Goal: Task Accomplishment & Management: Complete application form

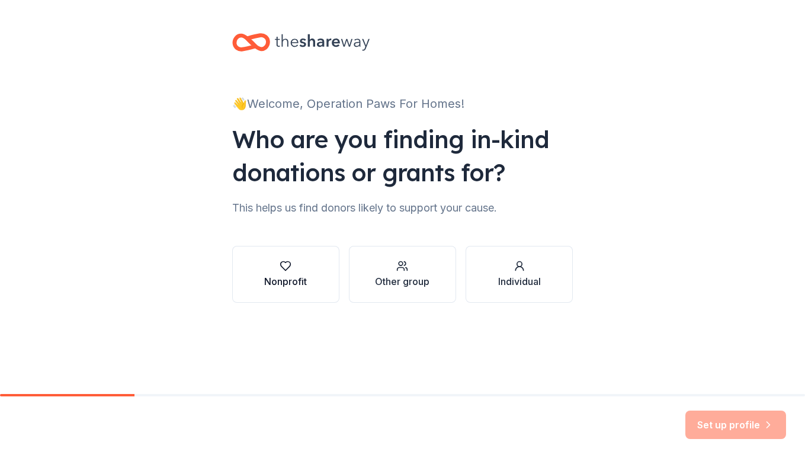
click at [296, 277] on div "Nonprofit" at bounding box center [285, 281] width 43 height 14
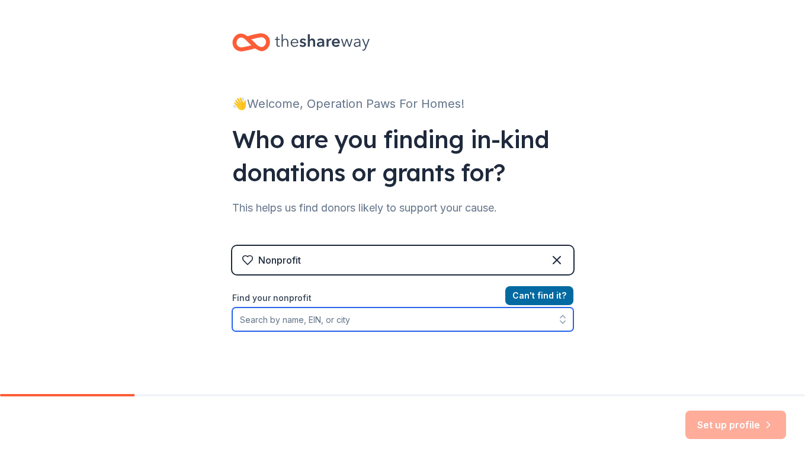
click at [409, 326] on input "Find your nonprofit" at bounding box center [402, 319] width 341 height 24
type input "45"
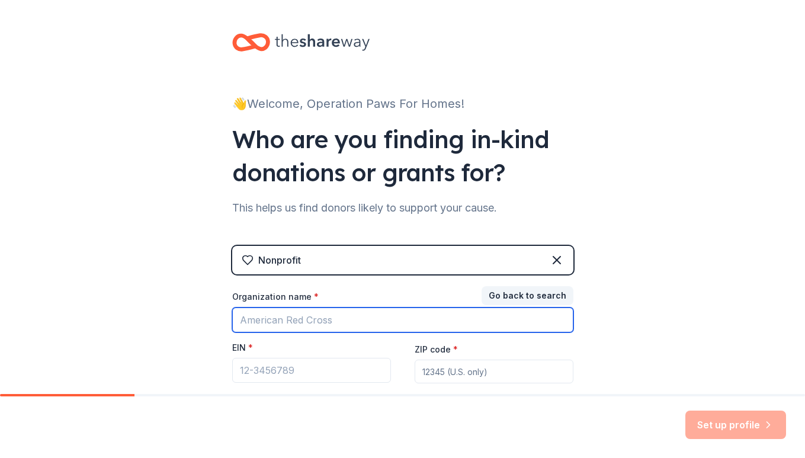
click at [358, 324] on input "Organization name *" at bounding box center [402, 319] width 341 height 25
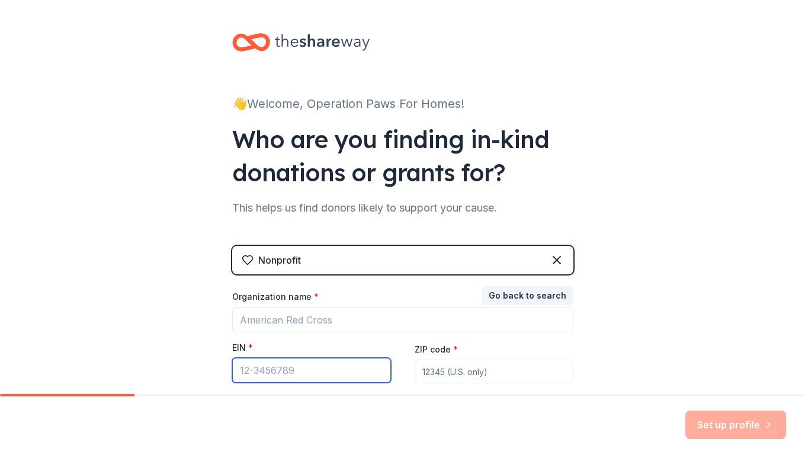
click at [332, 369] on input "EIN *" at bounding box center [311, 370] width 159 height 25
paste input "[US_EMPLOYER_IDENTIFICATION_NUMBER]"
type input "[US_EMPLOYER_IDENTIFICATION_NUMBER]"
click at [448, 373] on input "ZIP code *" at bounding box center [494, 372] width 159 height 24
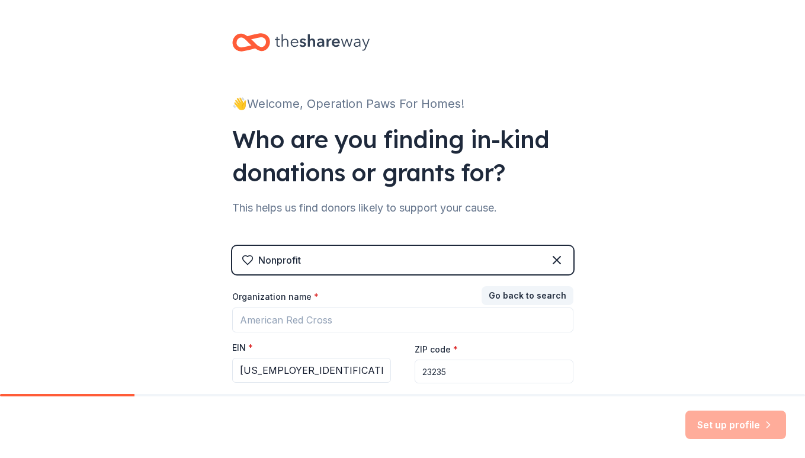
type input "23235"
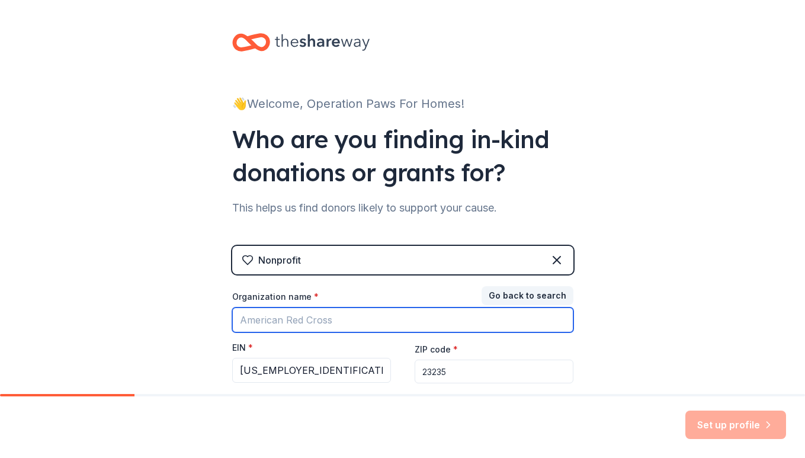
click at [552, 324] on input "Organization name *" at bounding box center [402, 319] width 341 height 25
type input "Operation Paws for Homes"
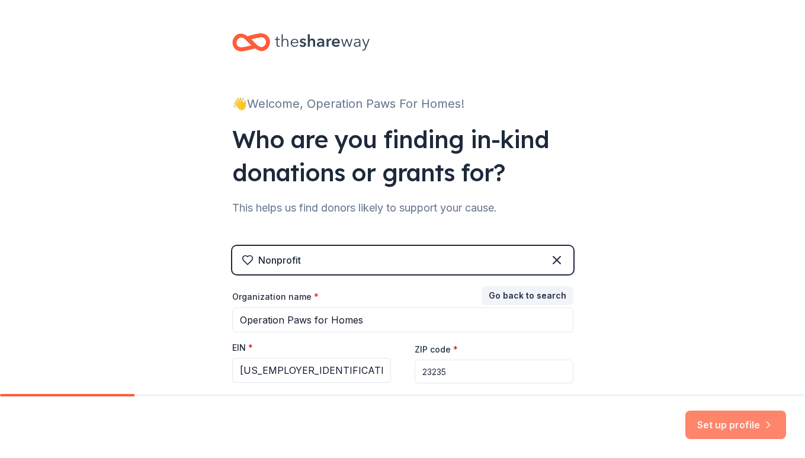
click at [733, 431] on button "Set up profile" at bounding box center [735, 425] width 101 height 28
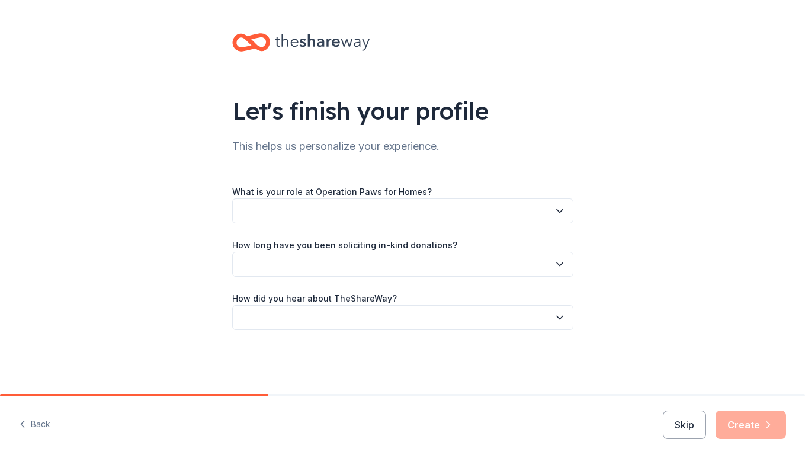
click at [528, 219] on button "button" at bounding box center [402, 210] width 341 height 25
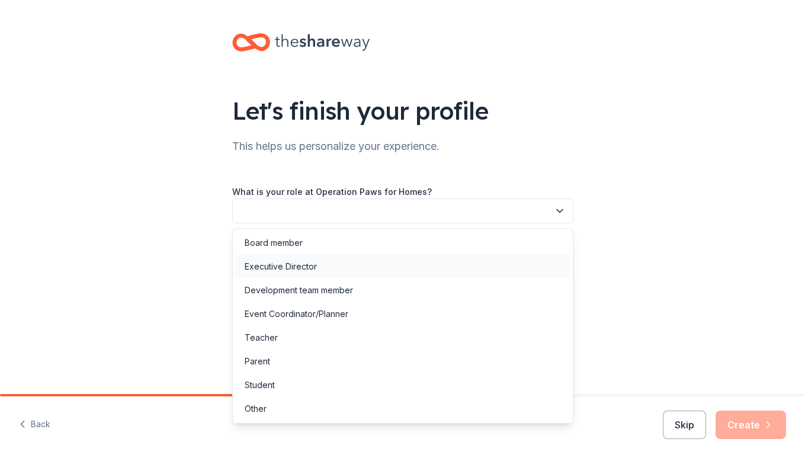
click at [489, 268] on div "Executive Director" at bounding box center [402, 267] width 335 height 24
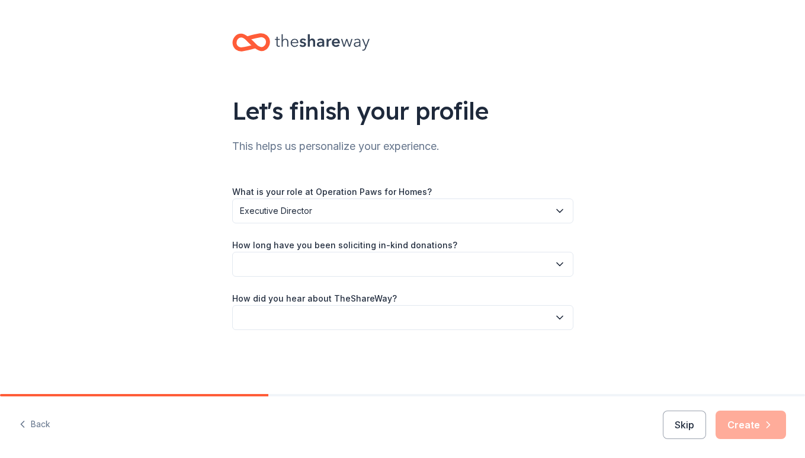
click at [472, 267] on button "button" at bounding box center [402, 264] width 341 height 25
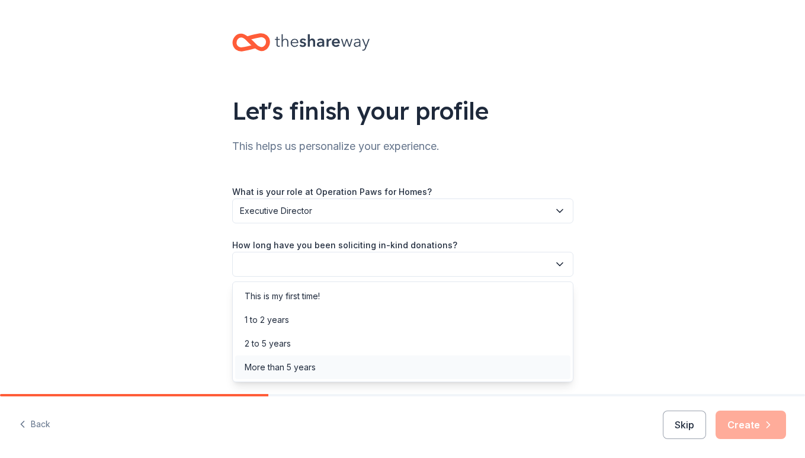
click at [427, 368] on div "More than 5 years" at bounding box center [402, 367] width 335 height 24
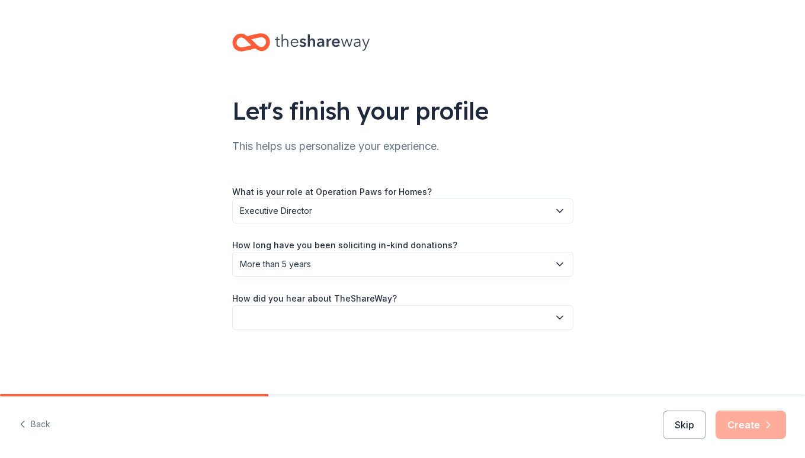
click at [418, 326] on button "button" at bounding box center [402, 317] width 341 height 25
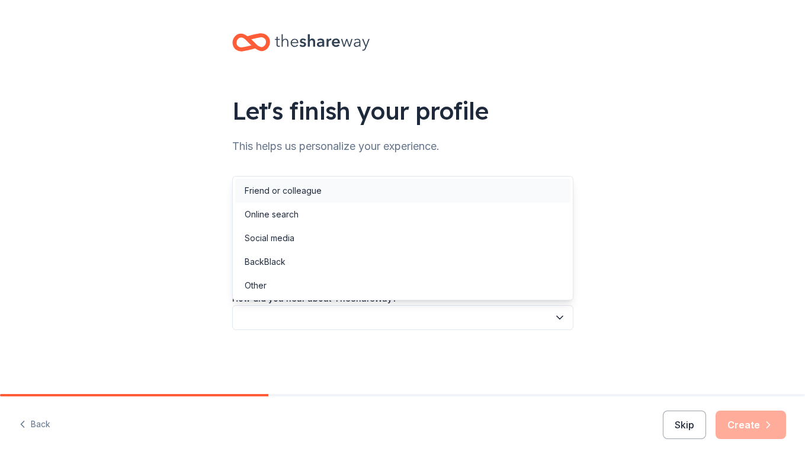
click at [428, 200] on div "Friend or colleague" at bounding box center [402, 191] width 335 height 24
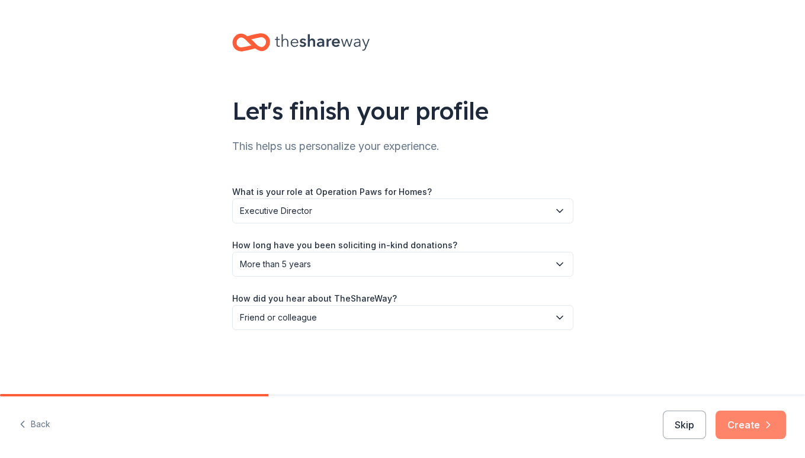
click at [748, 431] on button "Create" at bounding box center [751, 425] width 70 height 28
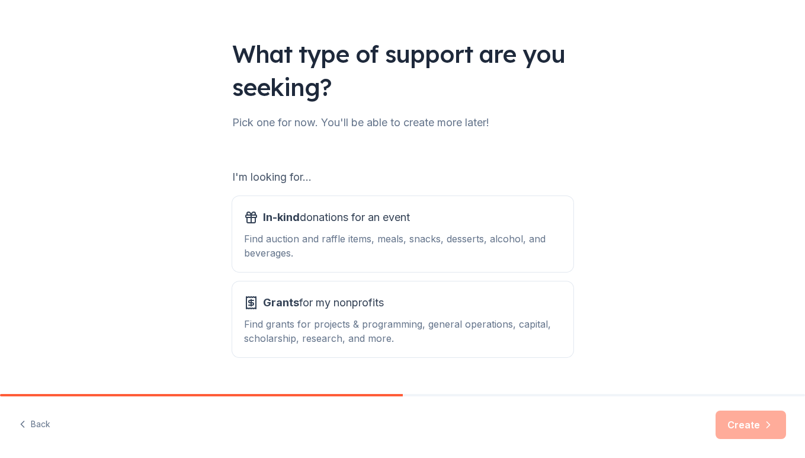
scroll to position [84, 0]
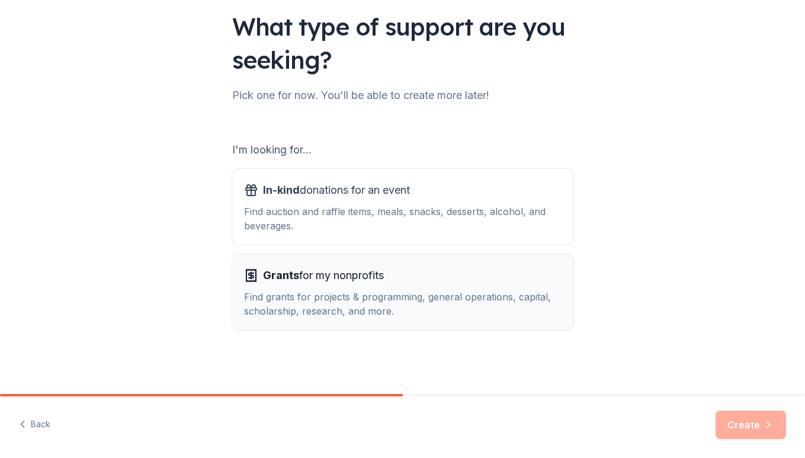
click at [325, 318] on div "Find grants for projects & programming, general operations, capital, scholarshi…" at bounding box center [403, 304] width 318 height 28
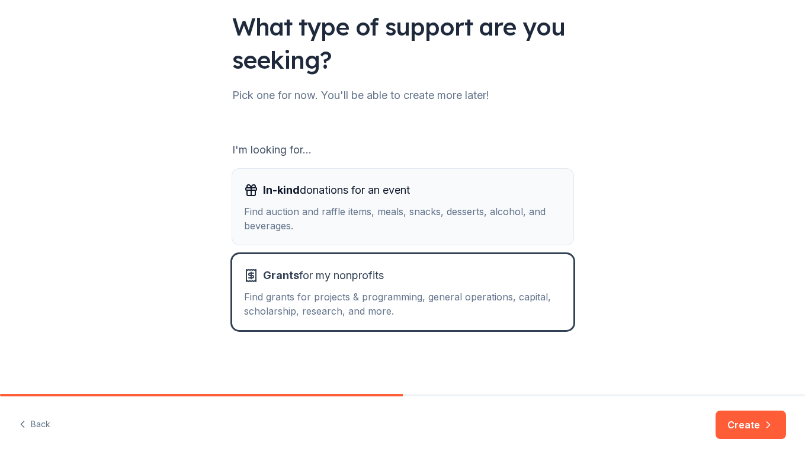
click at [424, 182] on div "In-kind donations for an event" at bounding box center [403, 190] width 318 height 19
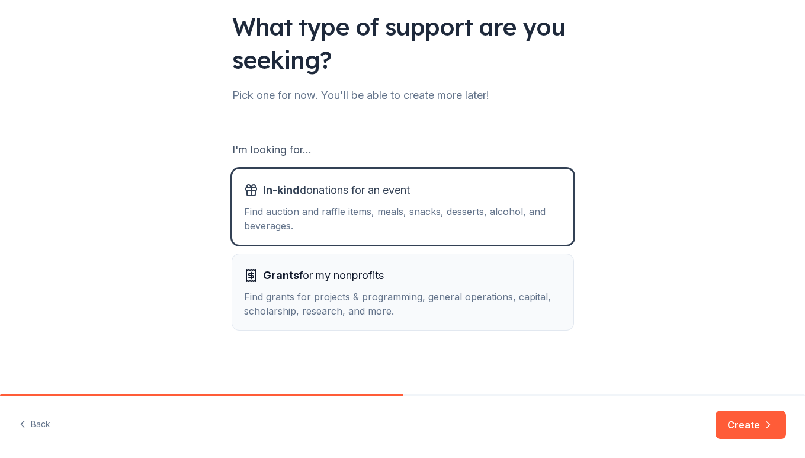
click at [413, 292] on div "Find grants for projects & programming, general operations, capital, scholarshi…" at bounding box center [403, 304] width 318 height 28
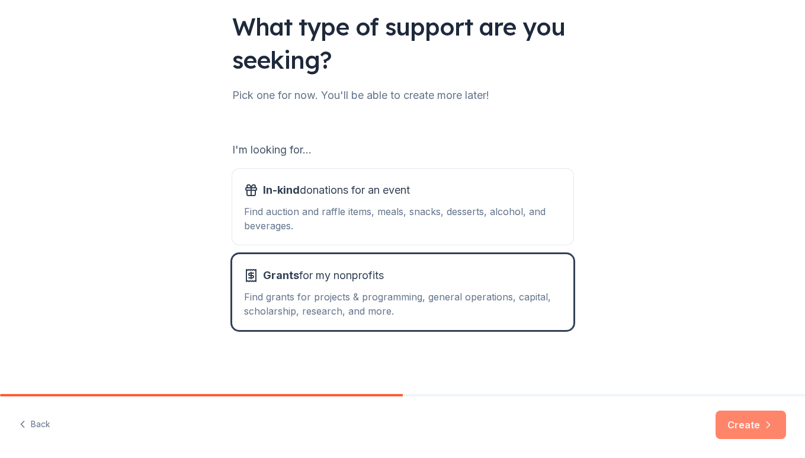
click at [753, 430] on button "Create" at bounding box center [751, 425] width 70 height 28
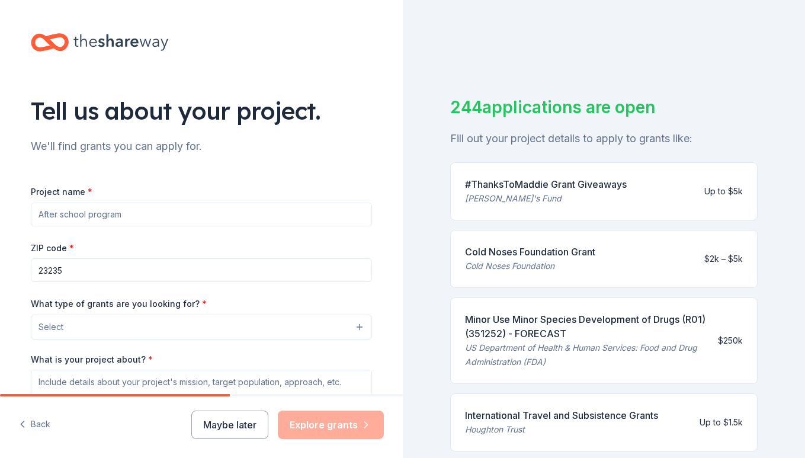
click at [172, 206] on input "Project name *" at bounding box center [201, 215] width 341 height 24
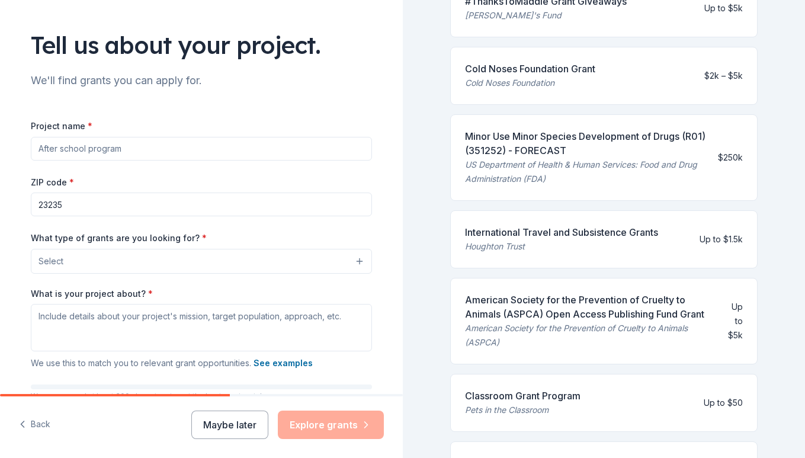
scroll to position [193, 0]
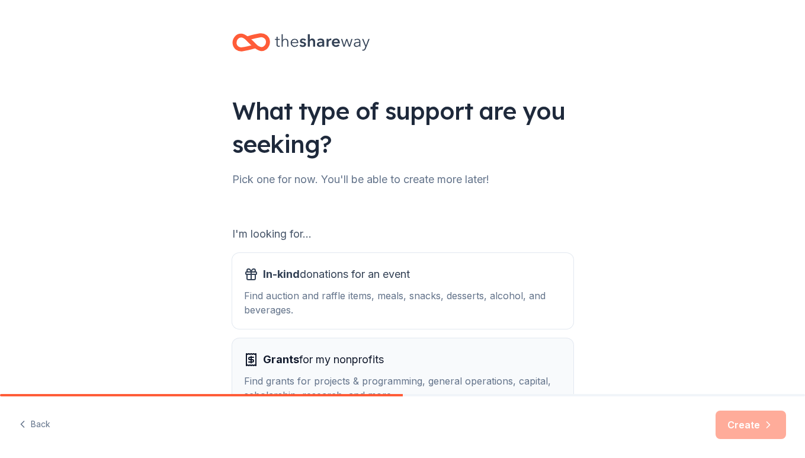
click at [268, 362] on span "Grants" at bounding box center [281, 359] width 36 height 12
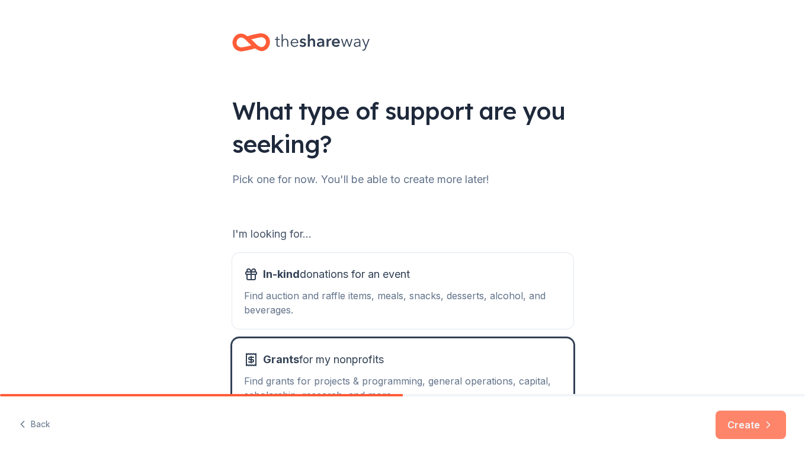
click at [748, 420] on button "Create" at bounding box center [751, 425] width 70 height 28
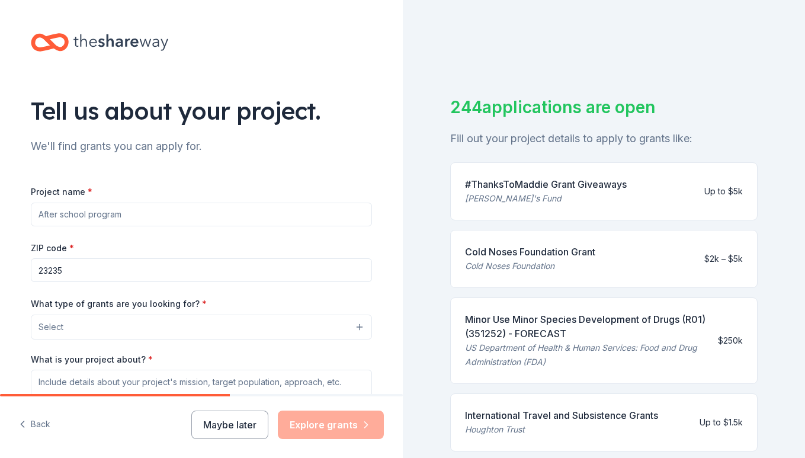
scroll to position [172, 0]
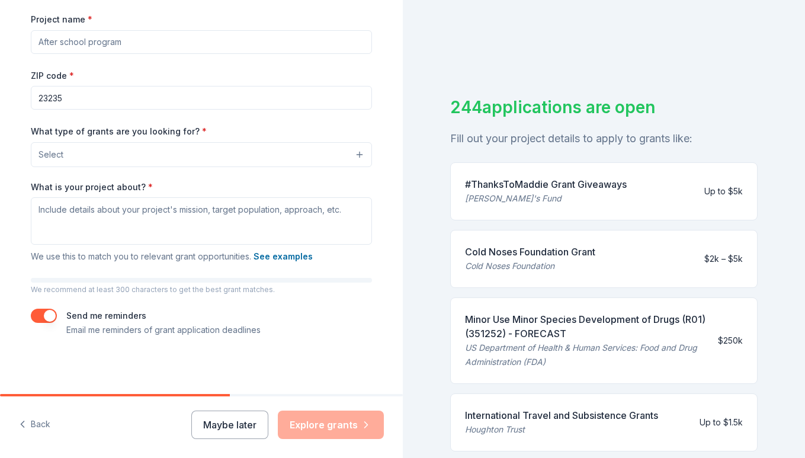
click at [156, 34] on input "Project name *" at bounding box center [201, 42] width 341 height 24
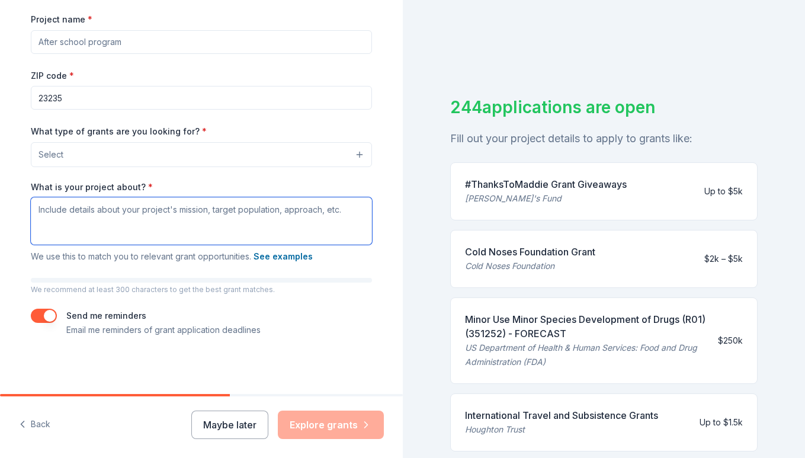
click at [147, 224] on textarea "What is your project about? *" at bounding box center [201, 220] width 341 height 47
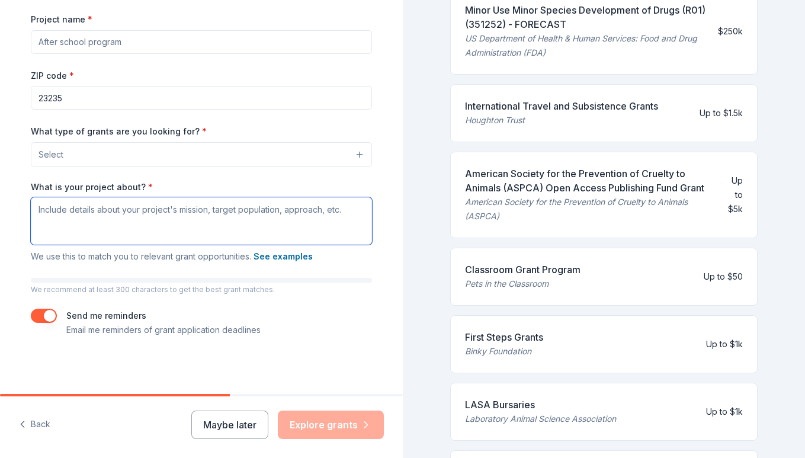
scroll to position [0, 0]
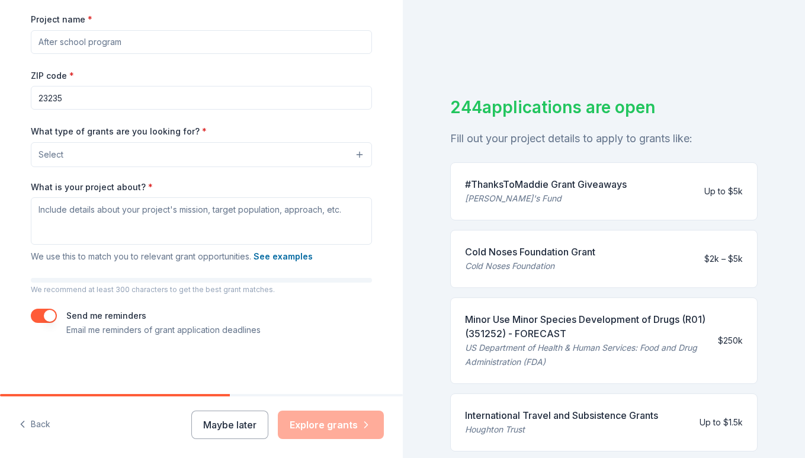
click at [516, 183] on div "#ThanksToMaddie Grant Giveaways" at bounding box center [546, 184] width 162 height 14
